Goal: Information Seeking & Learning: Understand process/instructions

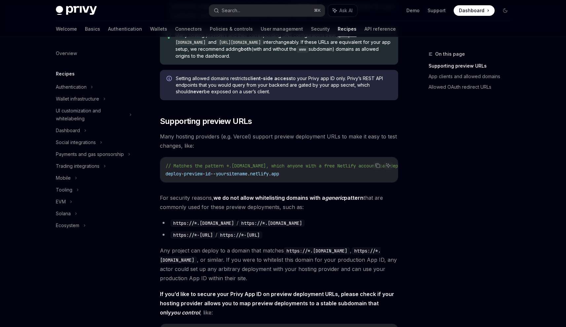
scroll to position [318, 0]
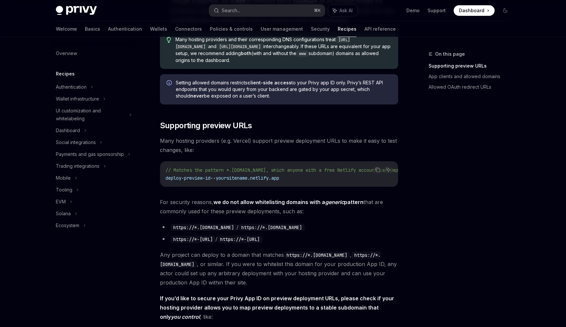
click at [258, 133] on div "To secure use of your client-side Privy App ID, we strongly recommend setting a…" at bounding box center [279, 209] width 238 height 908
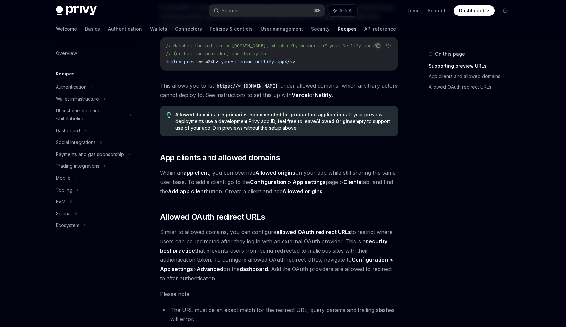
scroll to position [734, 0]
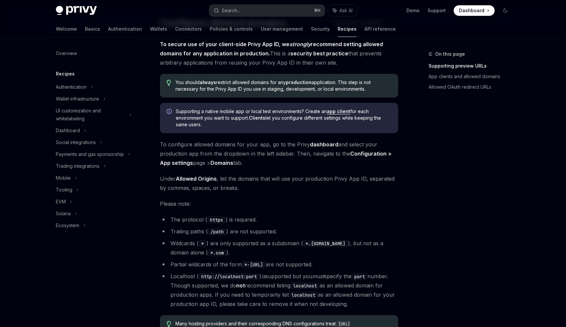
scroll to position [0, 0]
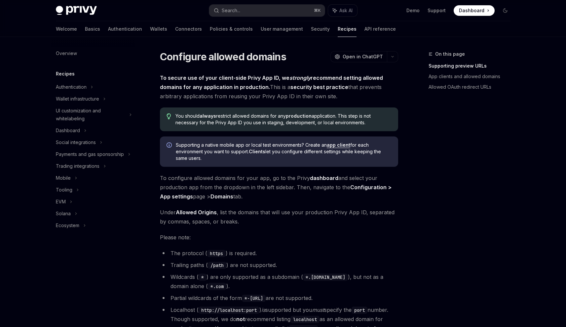
click at [432, 198] on div "On this page Supporting preview URLs App clients and allowed domains Allowed OA…" at bounding box center [465, 188] width 100 height 277
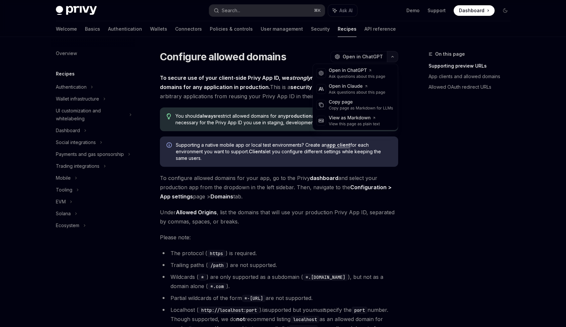
click at [396, 59] on button "button" at bounding box center [392, 56] width 11 height 11
click at [366, 73] on div "Open in ChatGPT" at bounding box center [356, 70] width 56 height 7
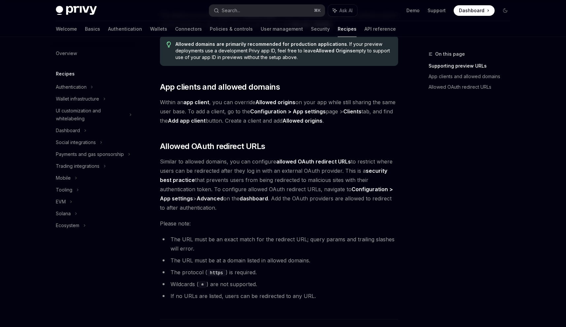
scroll to position [683, 0]
